Goal: Transaction & Acquisition: Purchase product/service

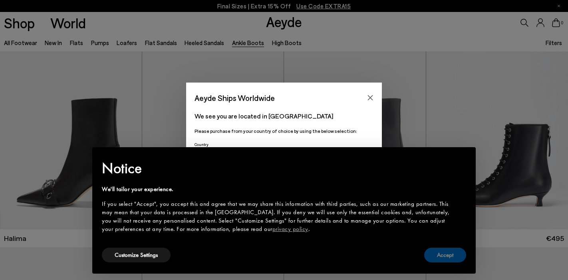
click at [455, 254] on button "Accept" at bounding box center [445, 255] width 42 height 15
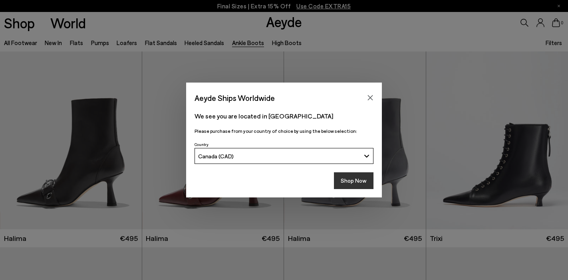
click at [355, 179] on button "Shop Now" at bounding box center [354, 181] width 40 height 17
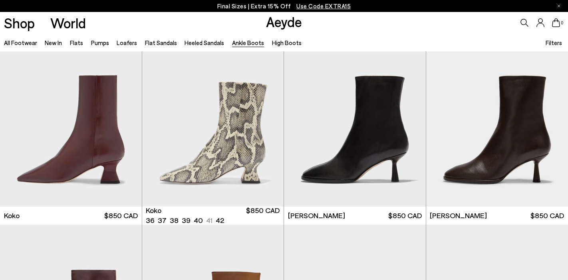
scroll to position [415, 0]
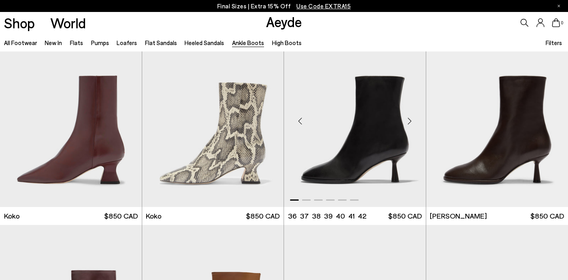
click at [410, 115] on div "Next slide" at bounding box center [410, 121] width 24 height 24
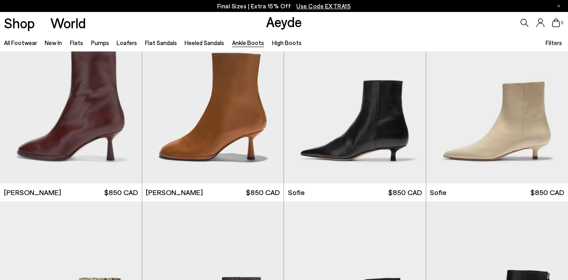
scroll to position [644, 0]
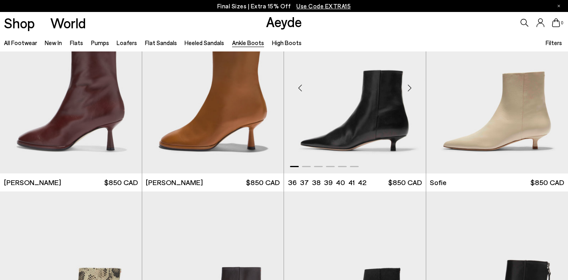
click at [411, 90] on div "Next slide" at bounding box center [410, 88] width 24 height 24
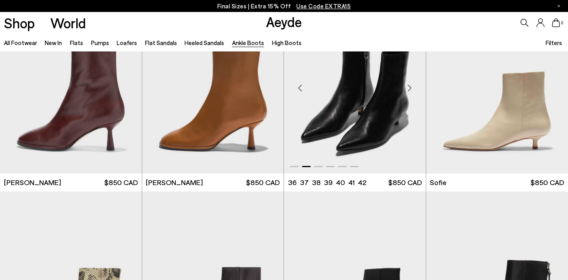
click at [411, 90] on div "Next slide" at bounding box center [410, 88] width 24 height 24
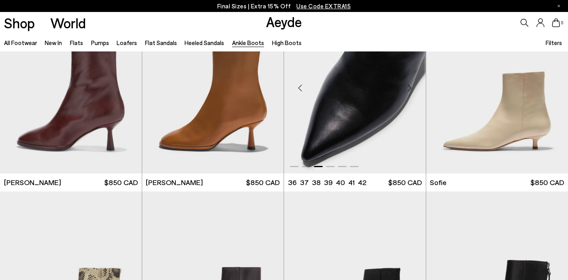
click at [411, 90] on div "Next slide" at bounding box center [410, 88] width 24 height 24
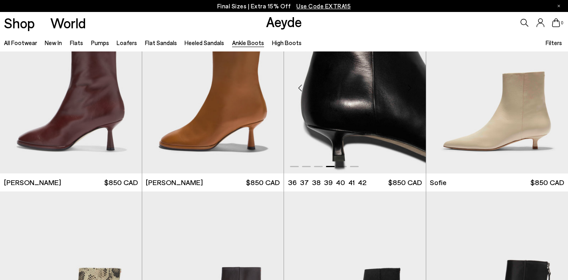
click at [411, 90] on div "Next slide" at bounding box center [410, 88] width 24 height 24
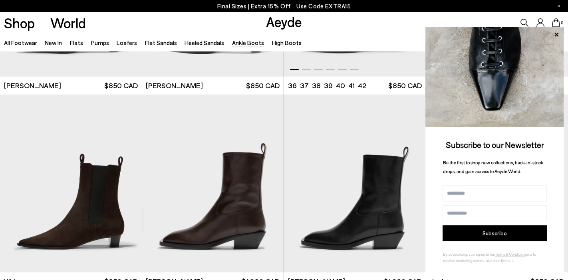
scroll to position [1132, 0]
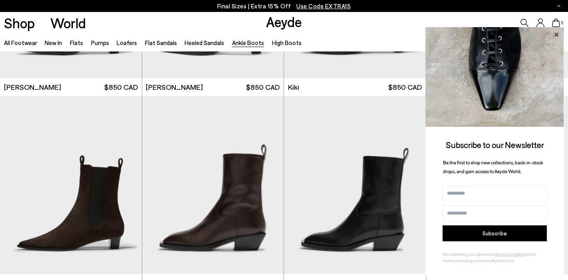
click at [556, 34] on icon at bounding box center [556, 34] width 4 height 4
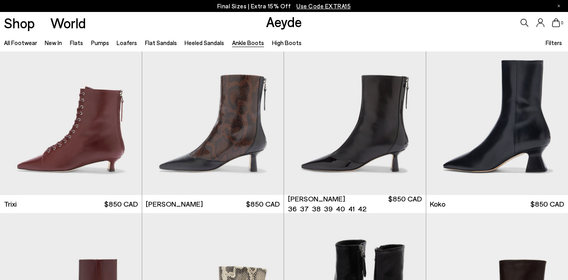
scroll to position [0, 0]
